Goal: Task Accomplishment & Management: Use online tool/utility

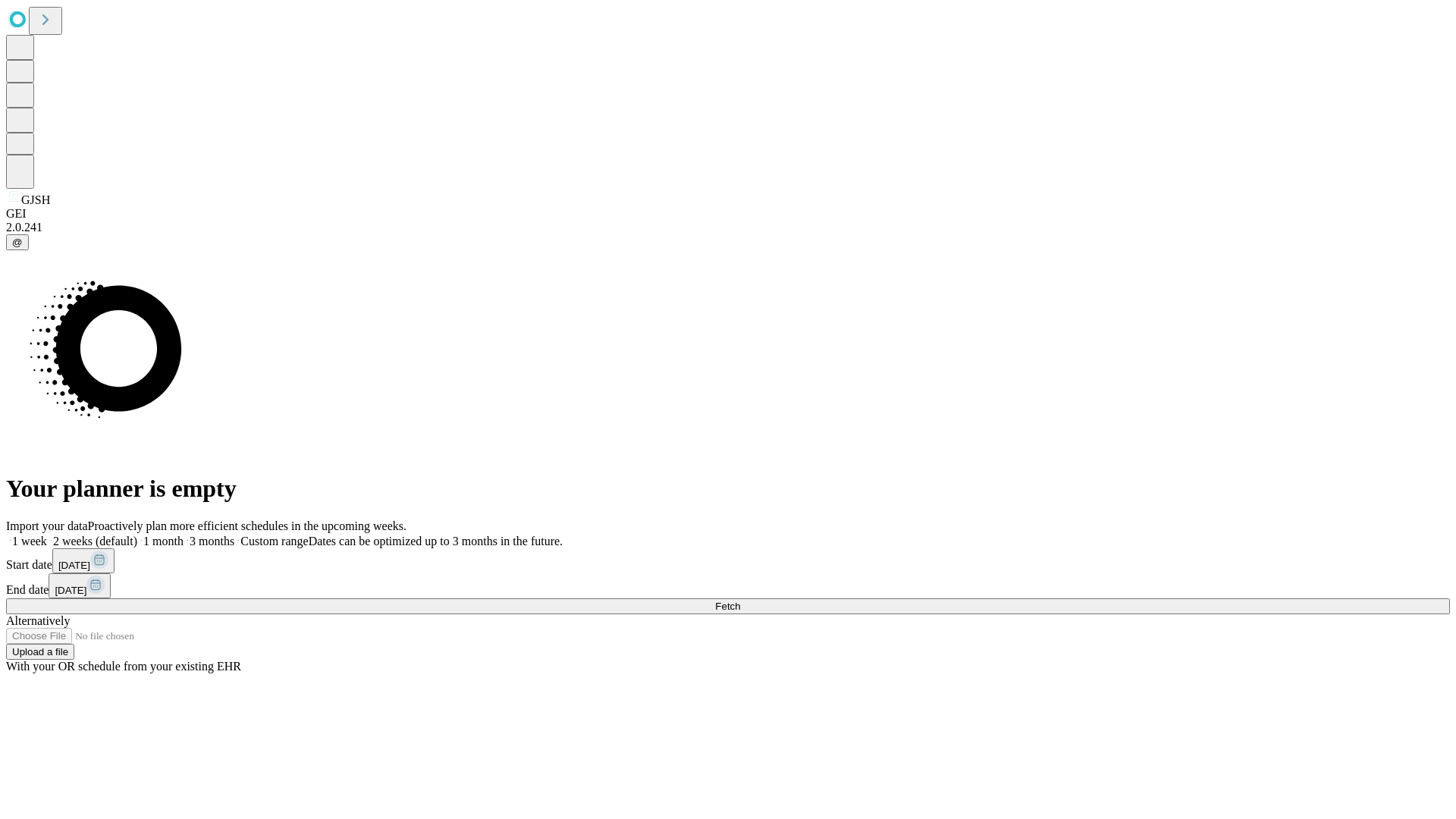
click at [740, 601] on span "Fetch" at bounding box center [728, 606] width 25 height 11
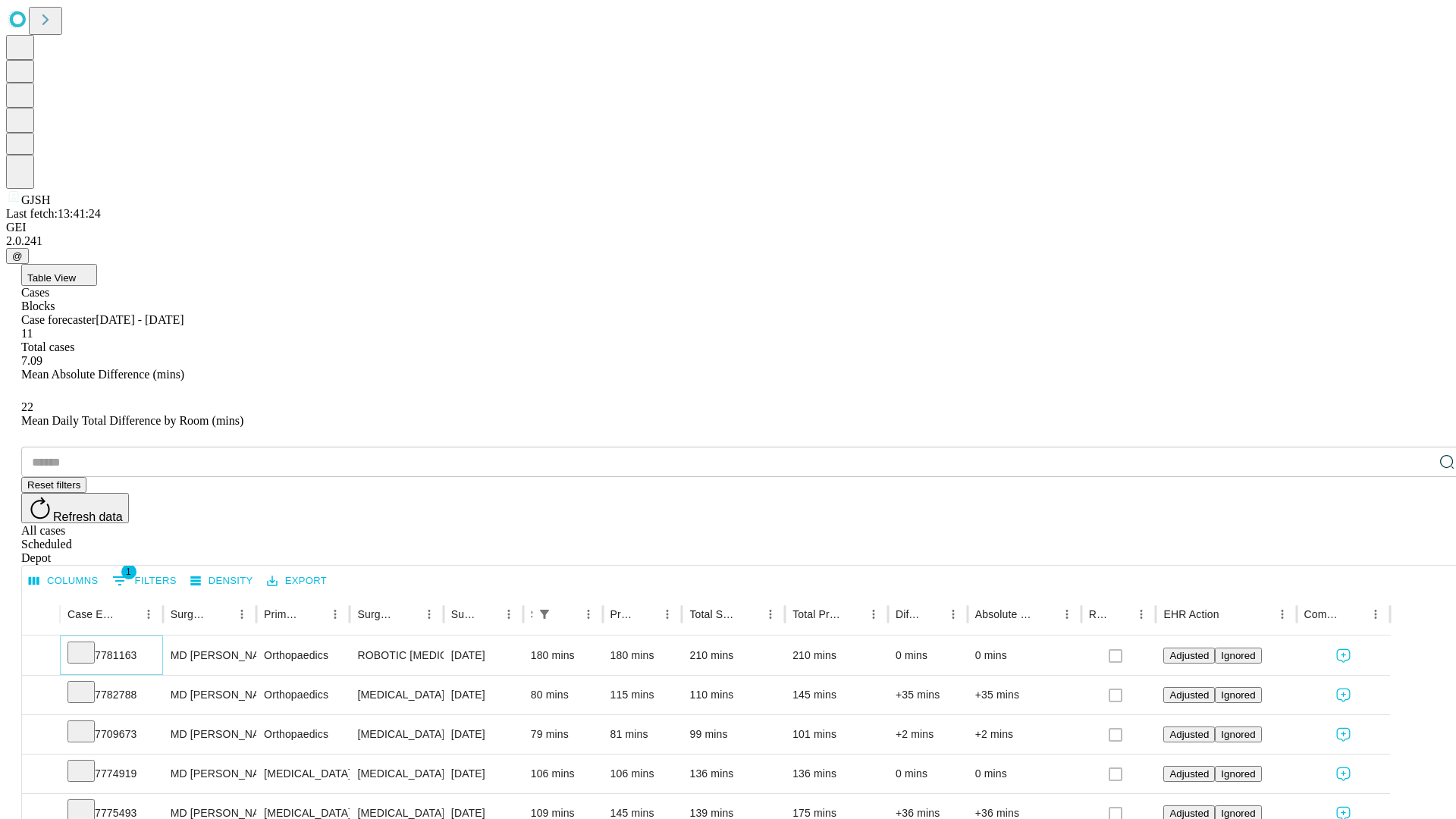
click at [89, 644] on icon at bounding box center [81, 651] width 16 height 16
